Goal: Task Accomplishment & Management: Complete application form

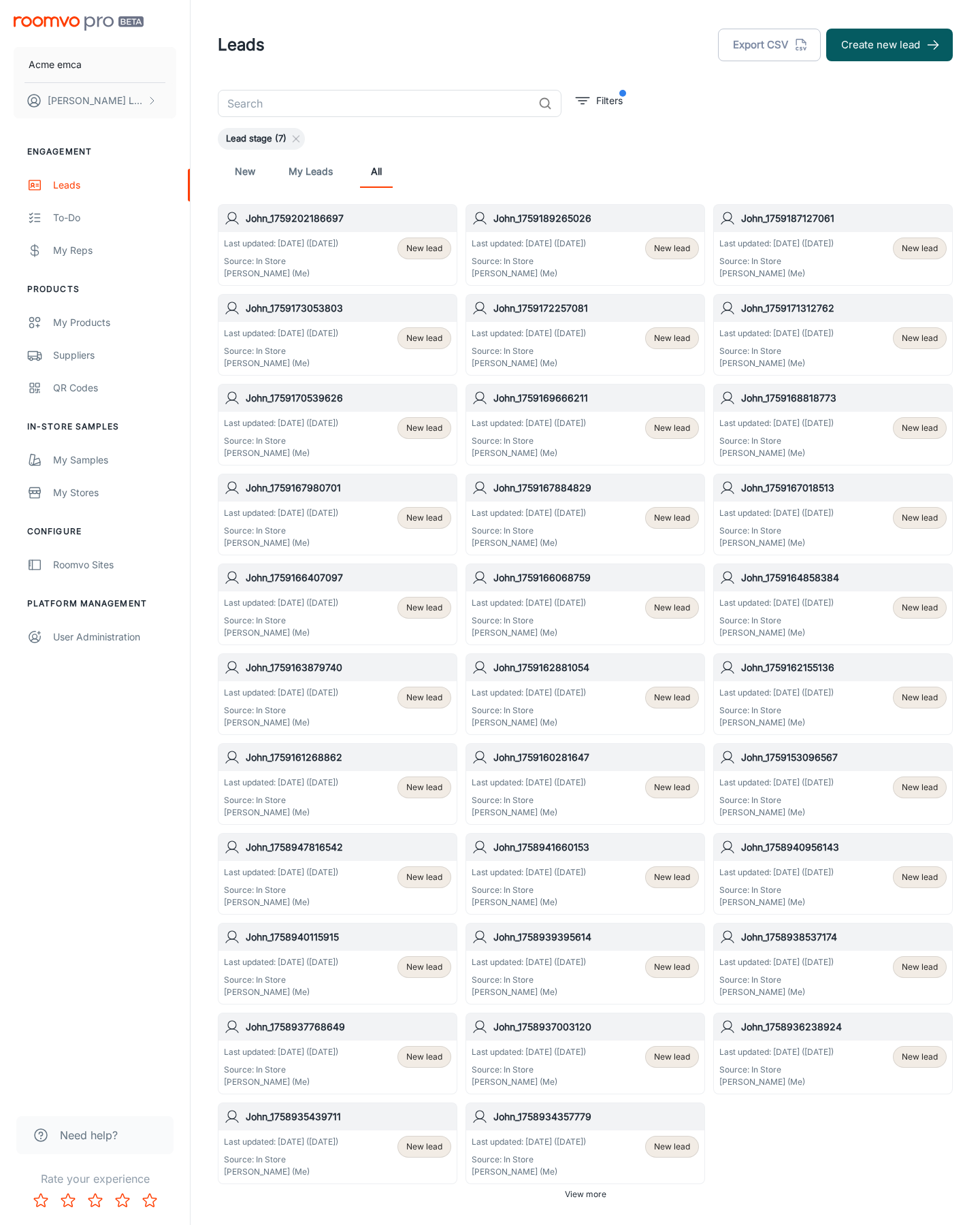
click at [890, 45] on button "Create new lead" at bounding box center [890, 45] width 127 height 32
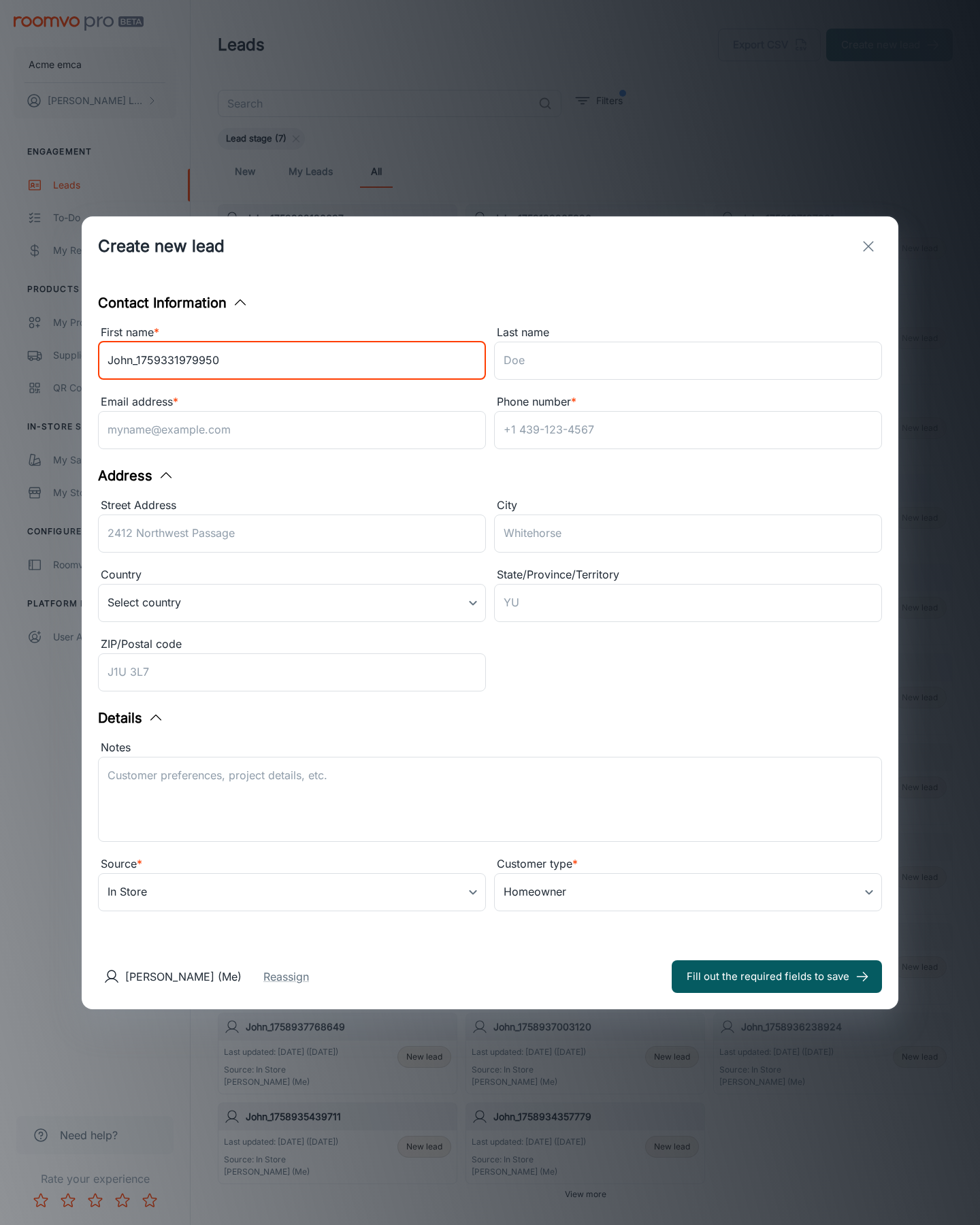
type input "John_1759331979950"
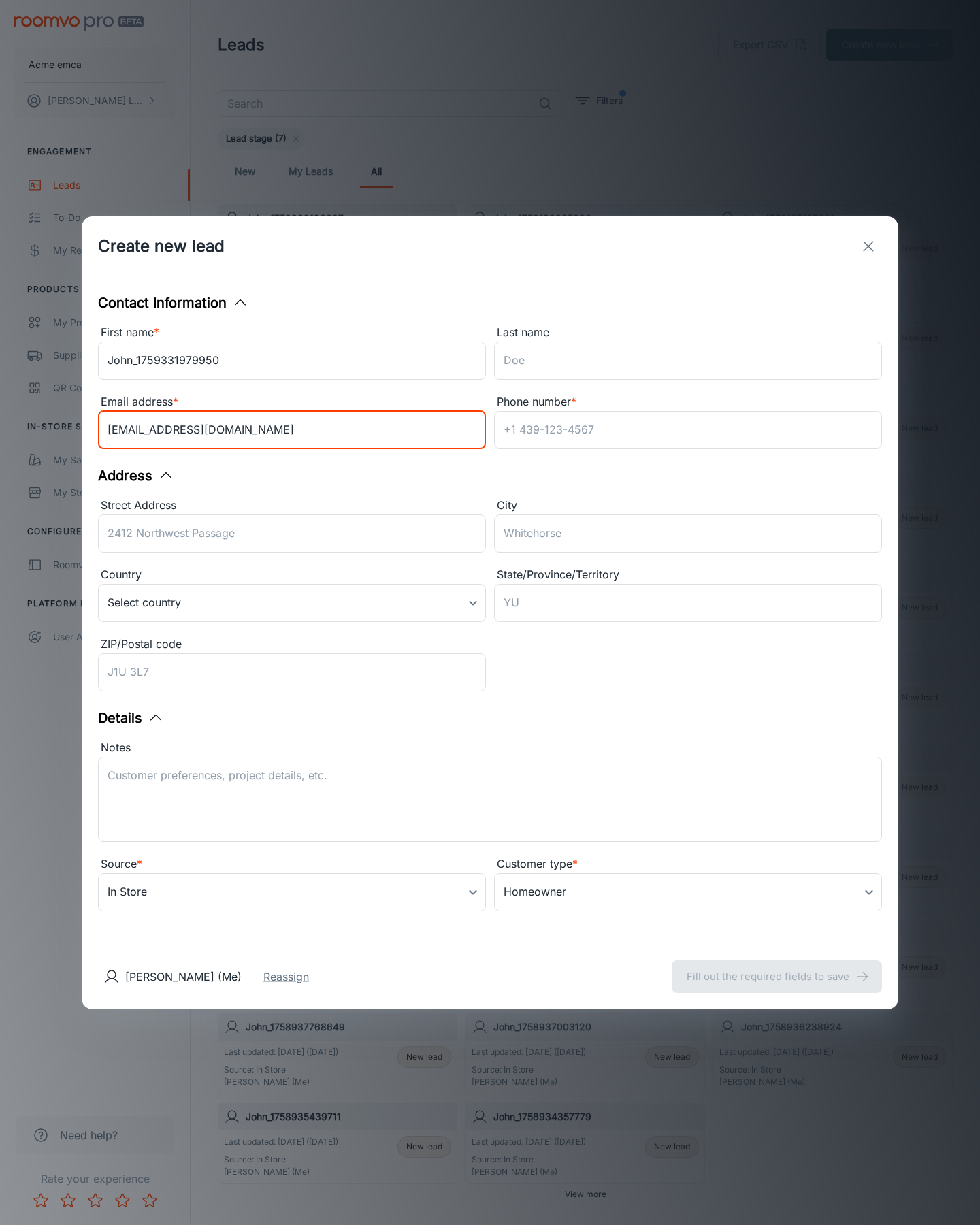
type input "[EMAIL_ADDRESS][DOMAIN_NAME]"
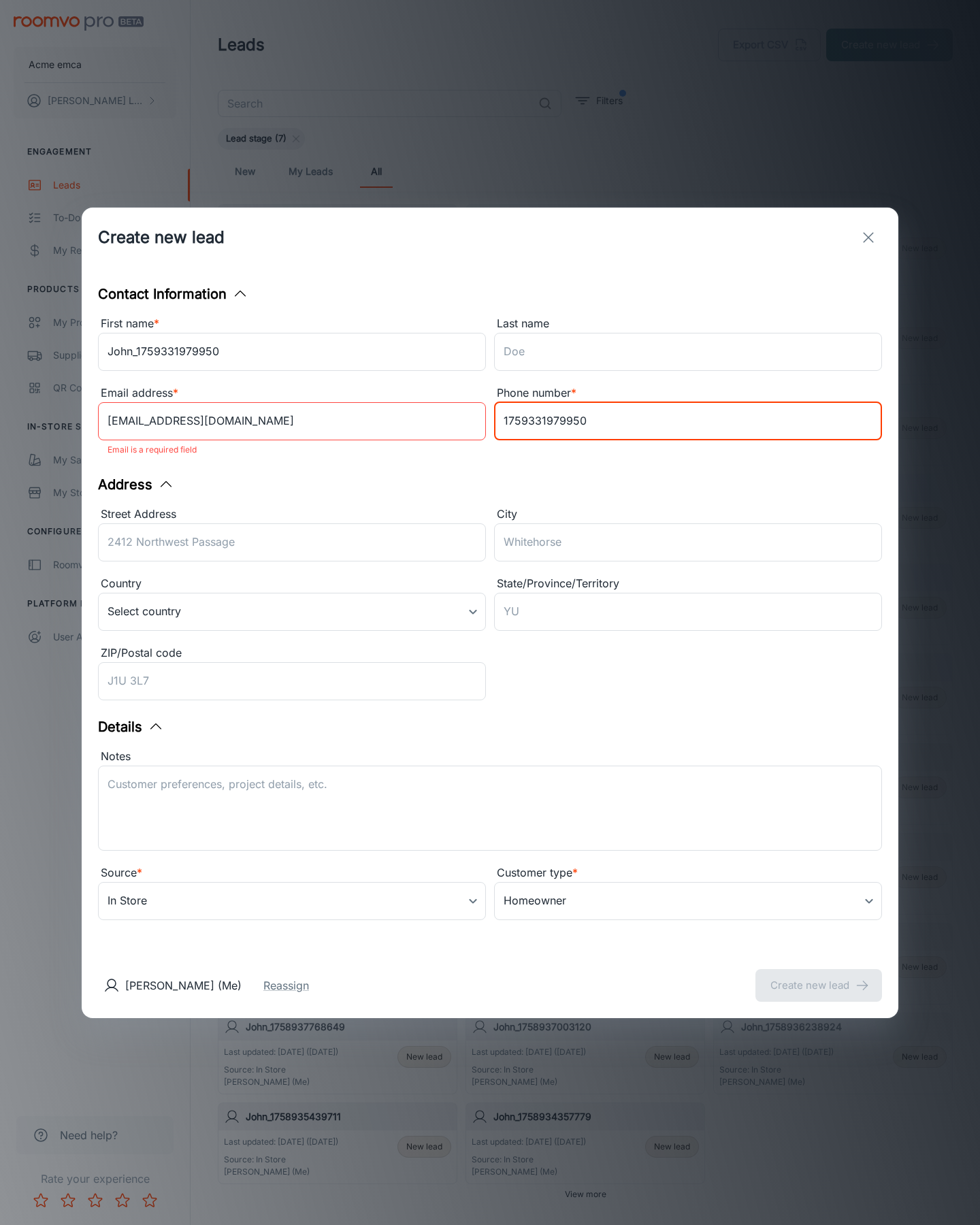
type input "1759331979950"
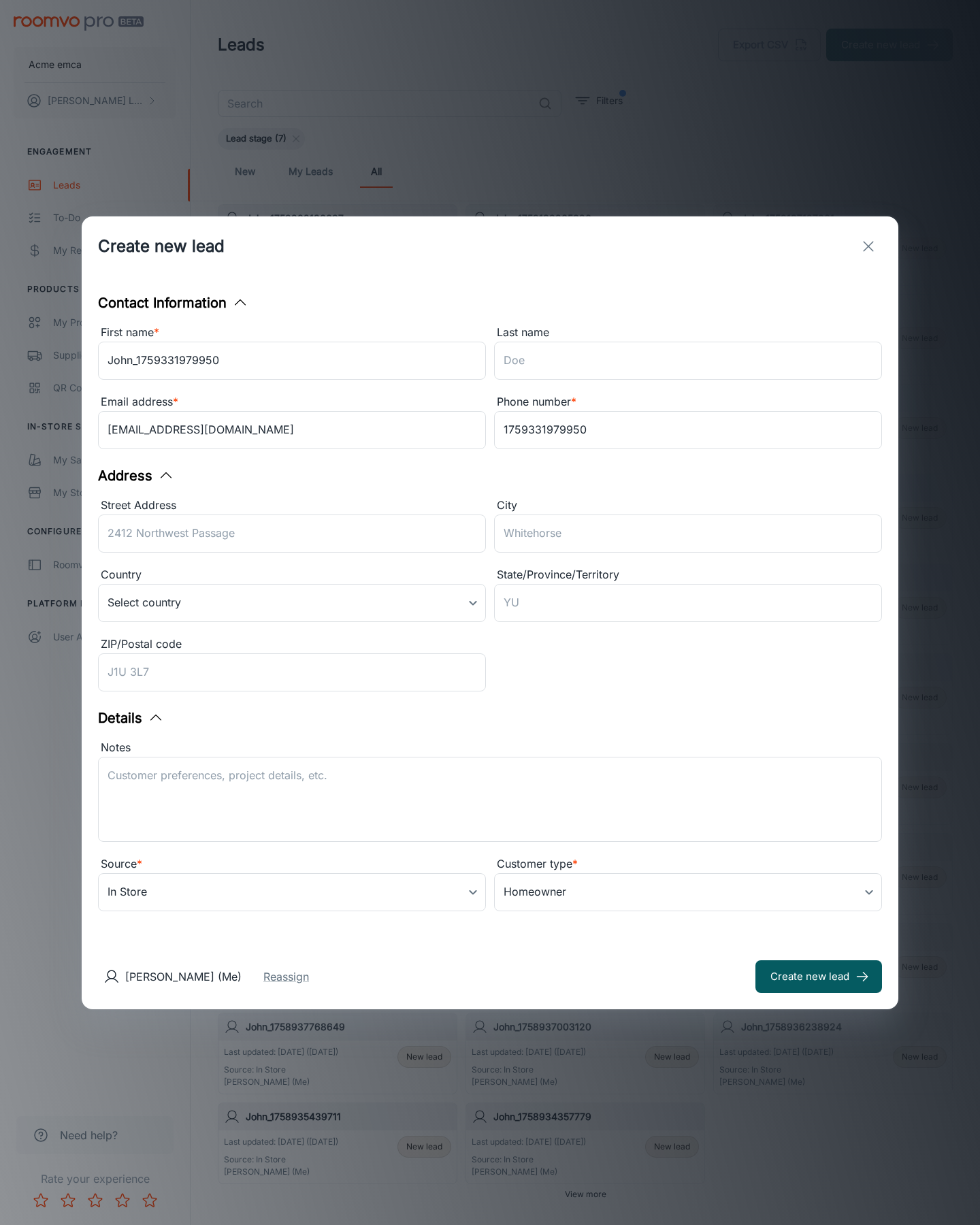
click at [819, 976] on button "Create new lead" at bounding box center [819, 976] width 127 height 32
